Goal: Register for event/course

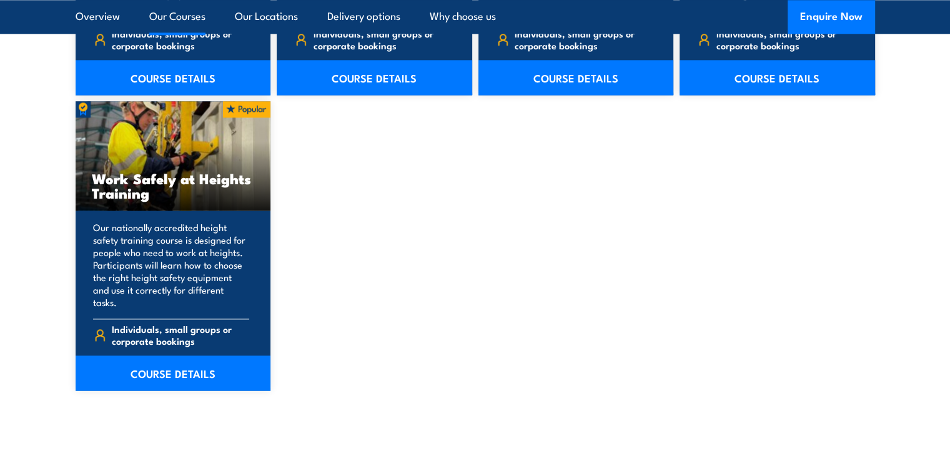
scroll to position [1602, 0]
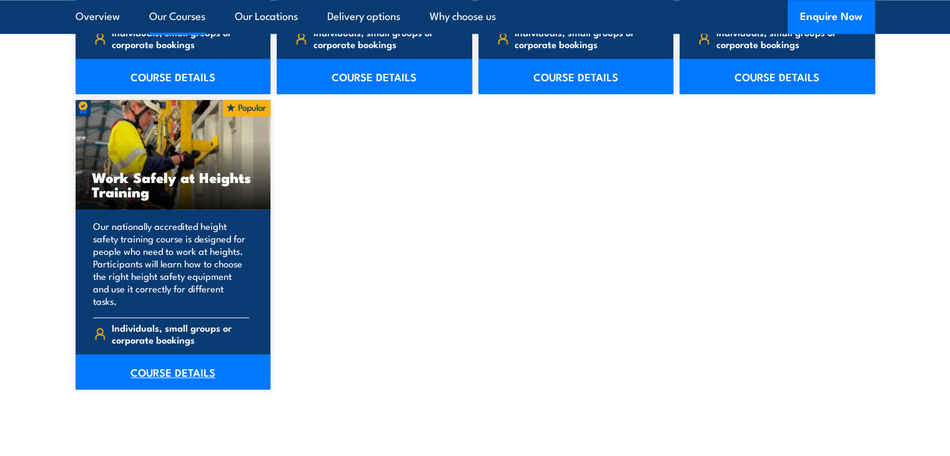
click at [160, 360] on link "COURSE DETAILS" at bounding box center [173, 371] width 195 height 35
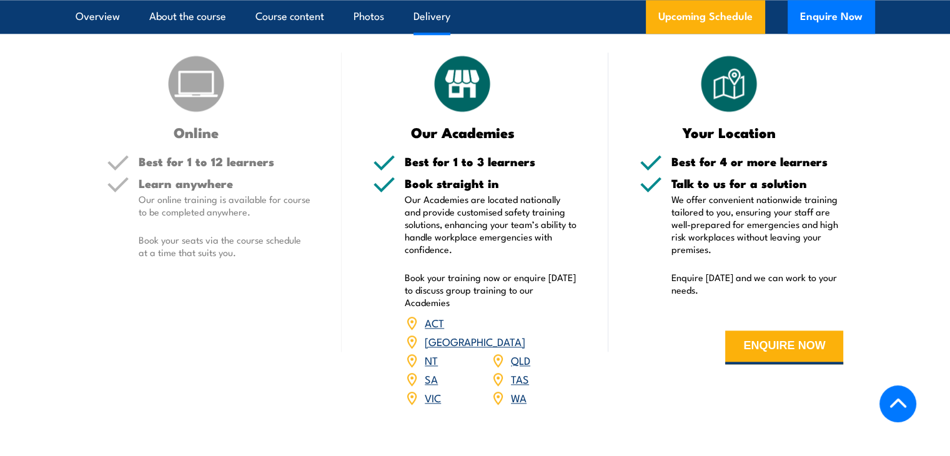
scroll to position [1531, 0]
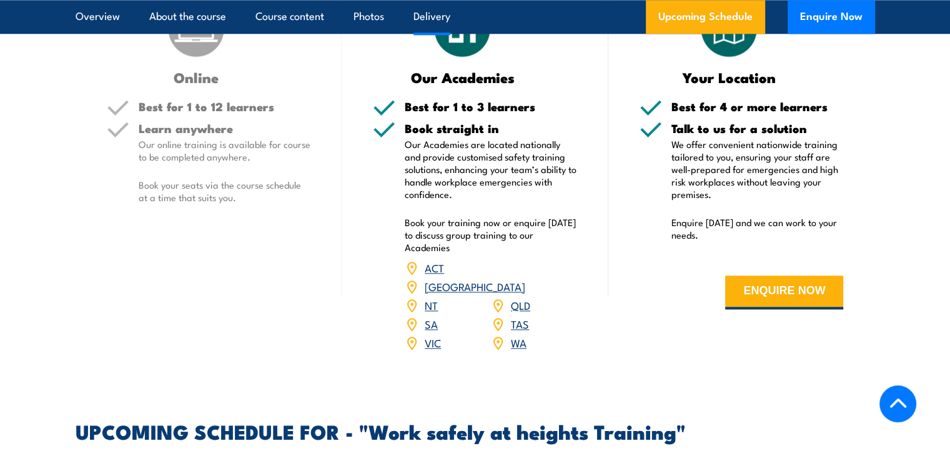
click at [428, 335] on link "VIC" at bounding box center [433, 342] width 16 height 15
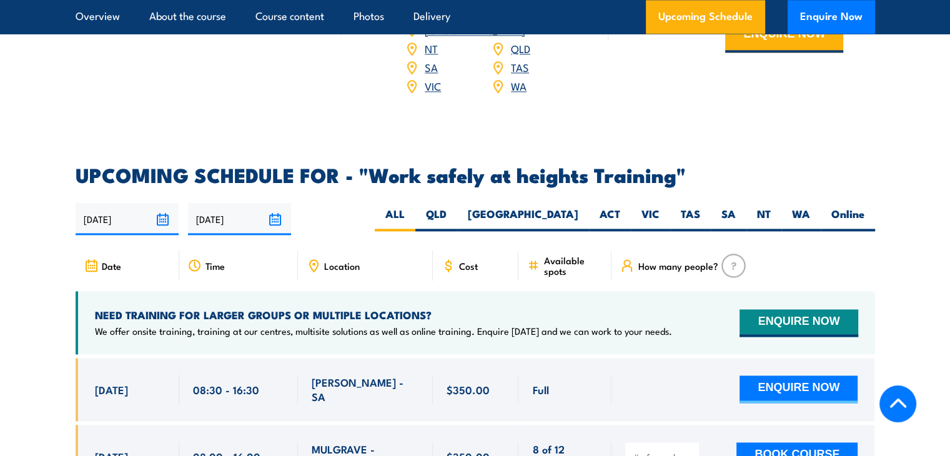
scroll to position [1842, 0]
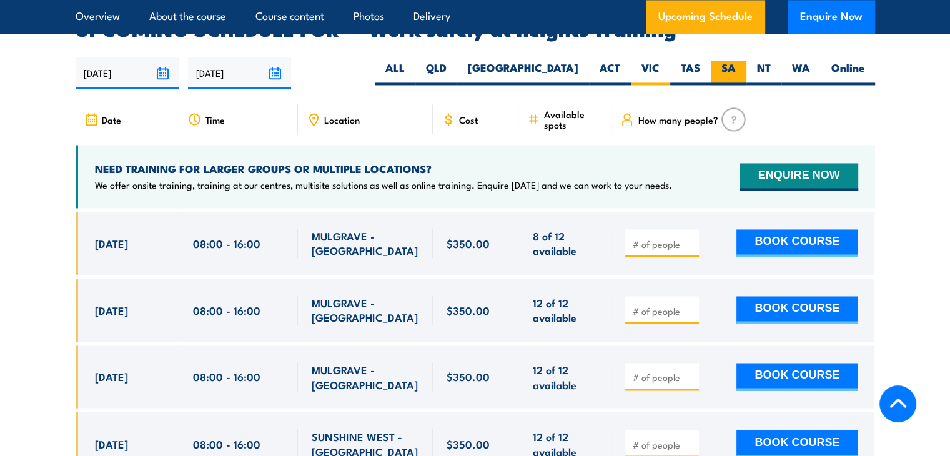
click at [730, 61] on label "SA" at bounding box center [729, 73] width 36 height 24
click at [736, 61] on input "SA" at bounding box center [740, 65] width 8 height 8
radio input "true"
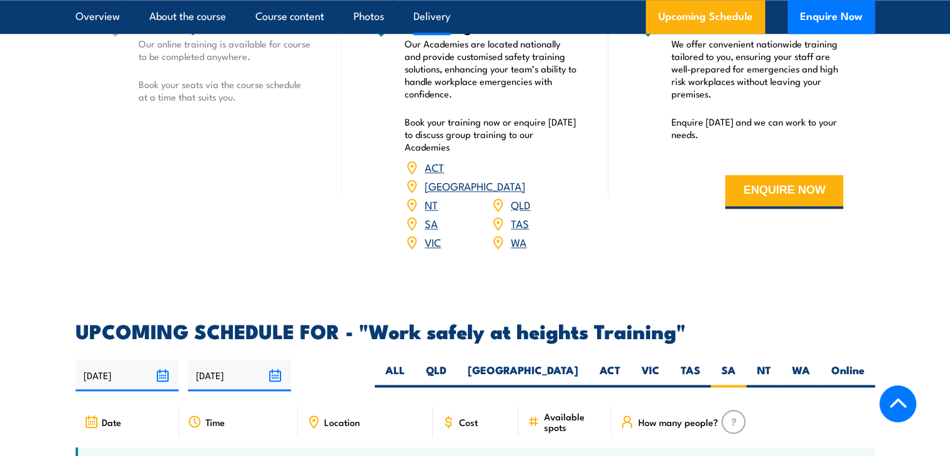
scroll to position [1661, 0]
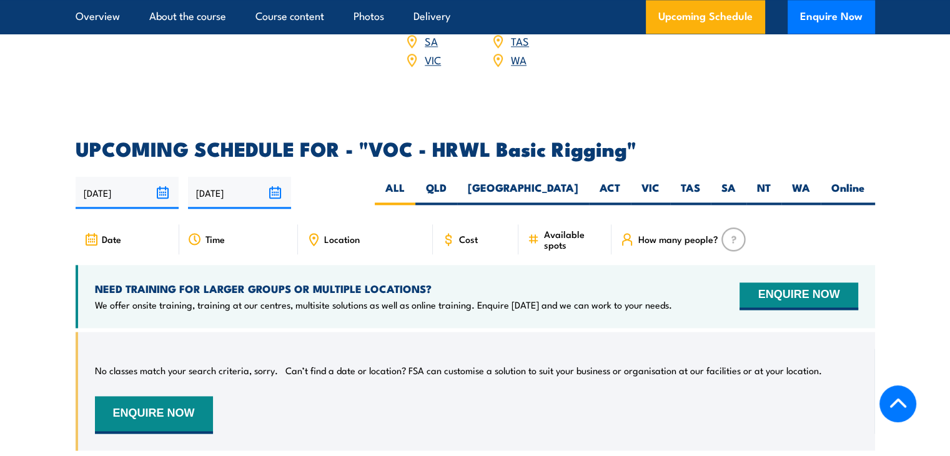
scroll to position [1793, 0]
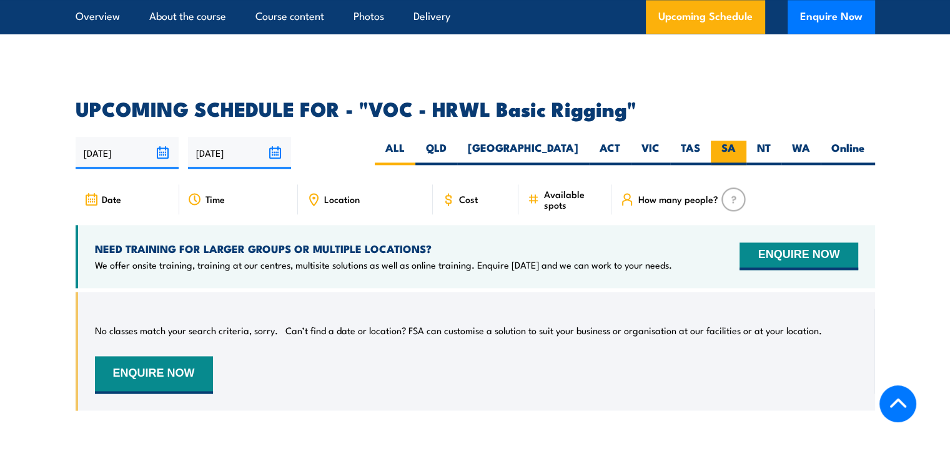
click at [736, 140] on label "SA" at bounding box center [729, 152] width 36 height 24
click at [736, 140] on input "SA" at bounding box center [740, 144] width 8 height 8
radio input "true"
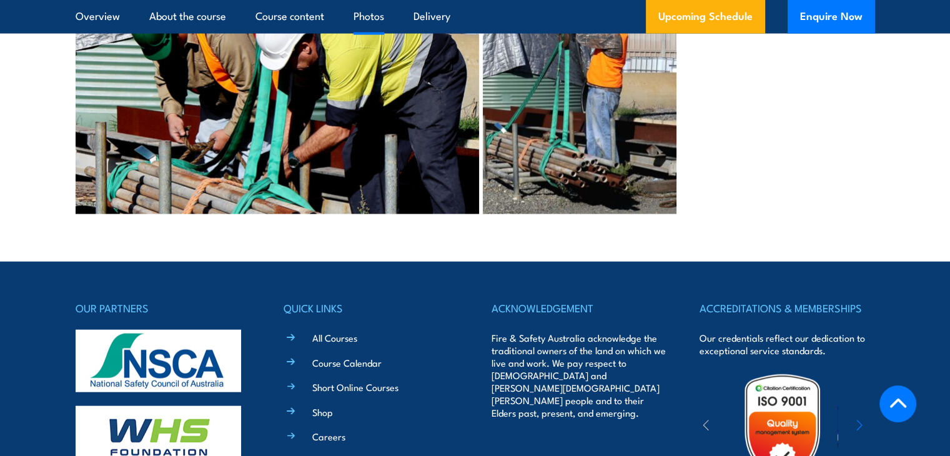
scroll to position [2903, 0]
